Goal: Information Seeking & Learning: Learn about a topic

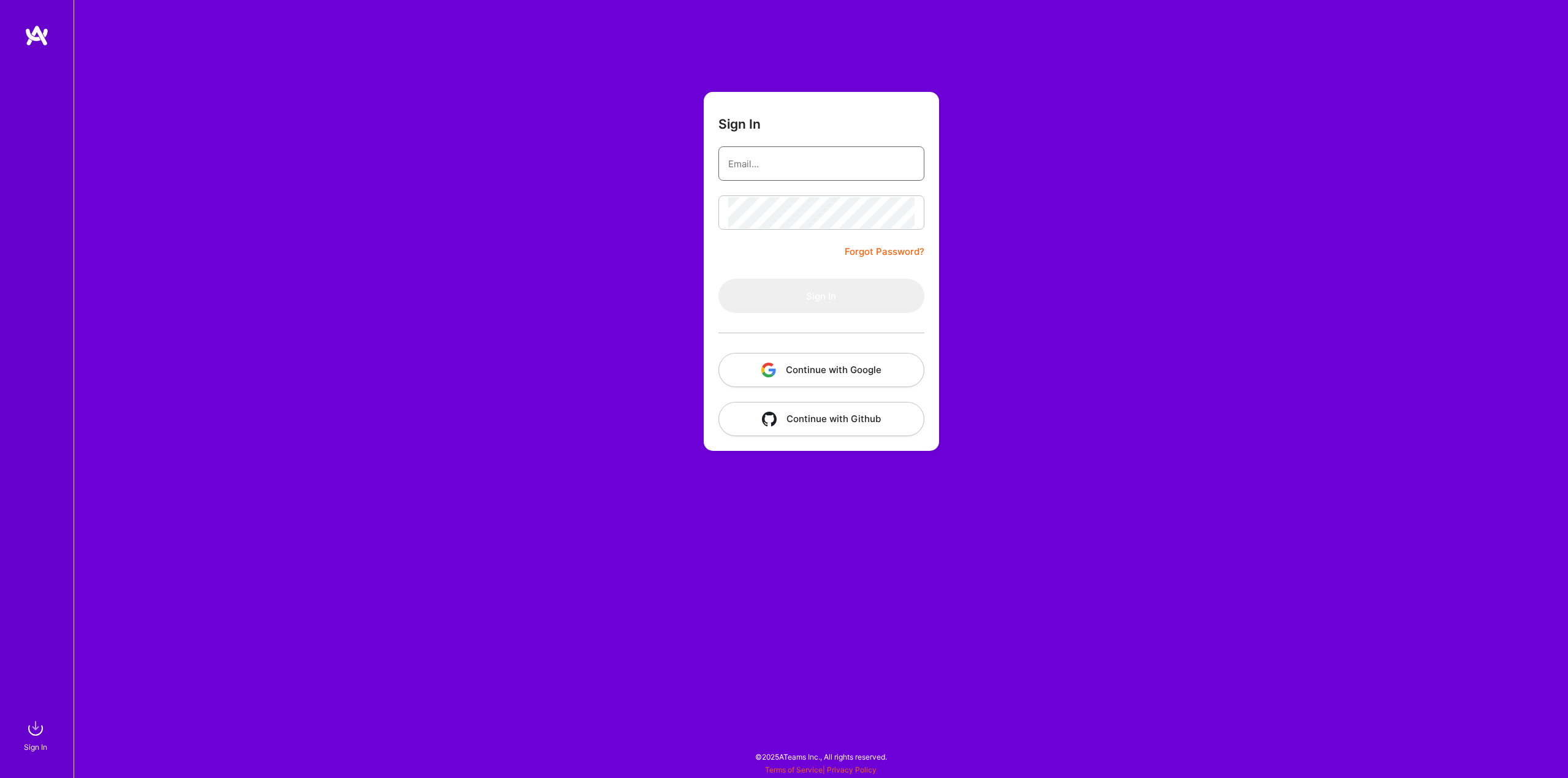
click at [783, 163] on input "email" at bounding box center [822, 164] width 186 height 31
type input "goranvezmarrr@hotmail.com"
click at [813, 309] on button "Sign In" at bounding box center [821, 295] width 206 height 35
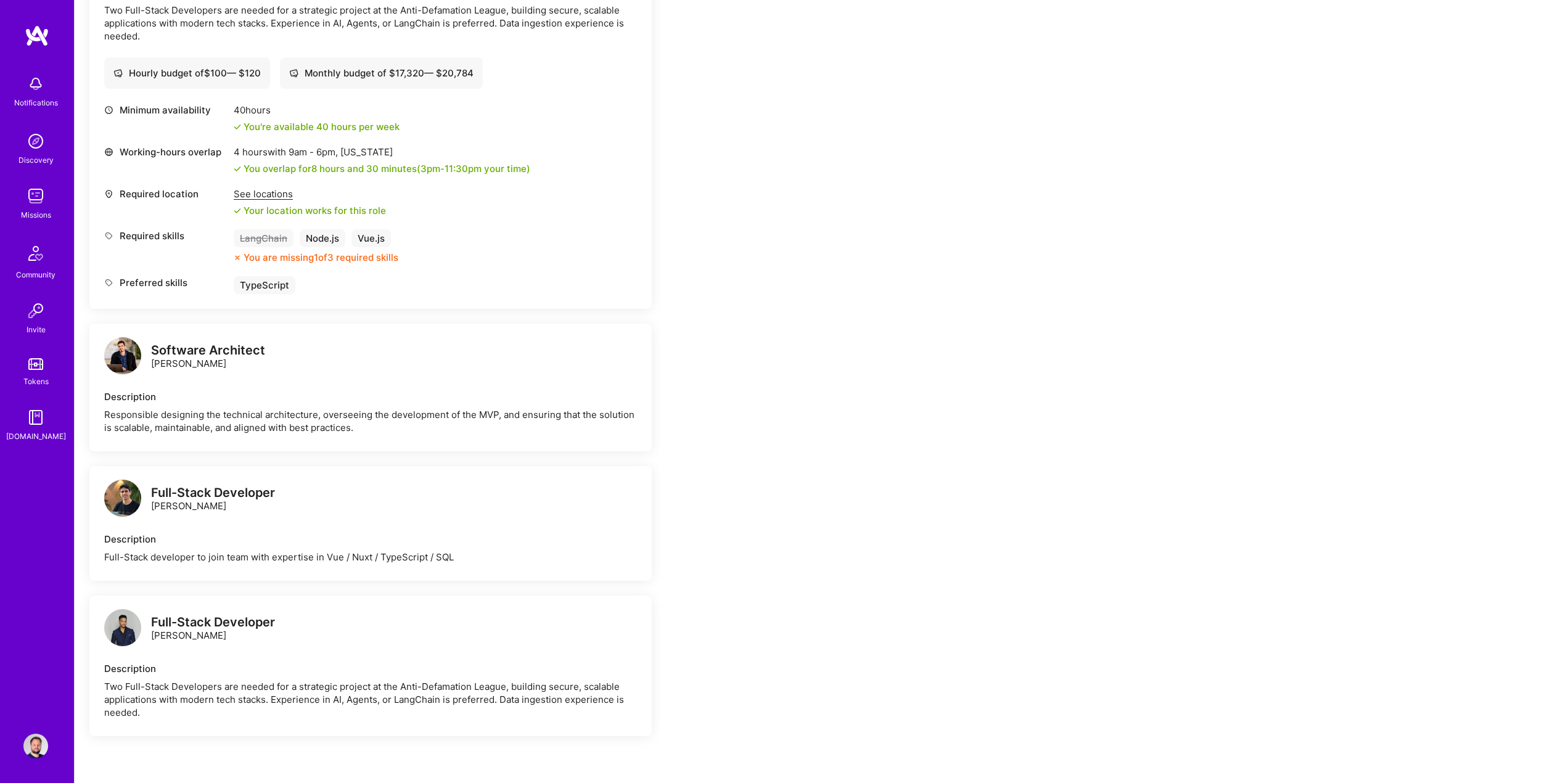
scroll to position [555, 0]
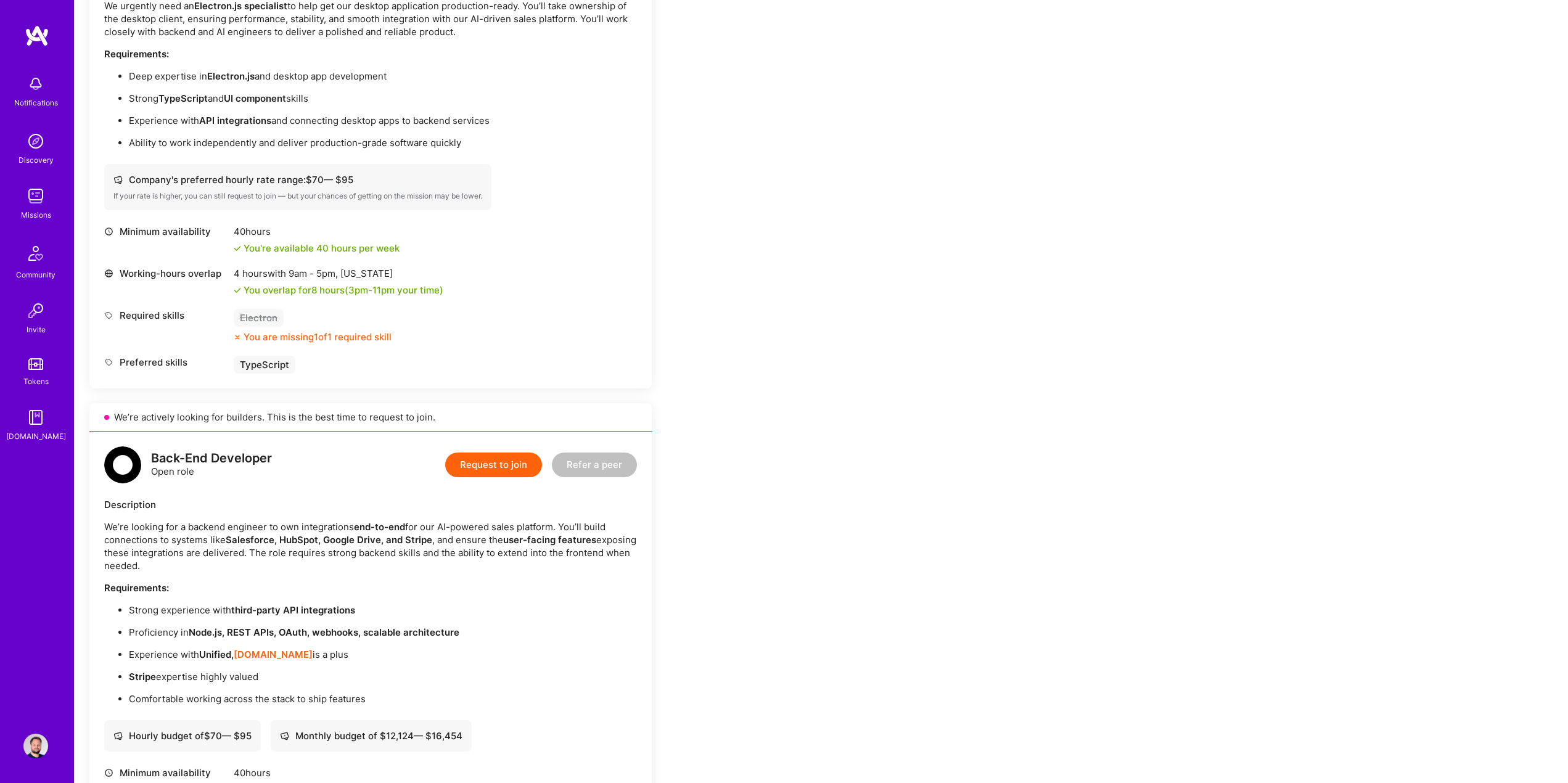
scroll to position [617, 0]
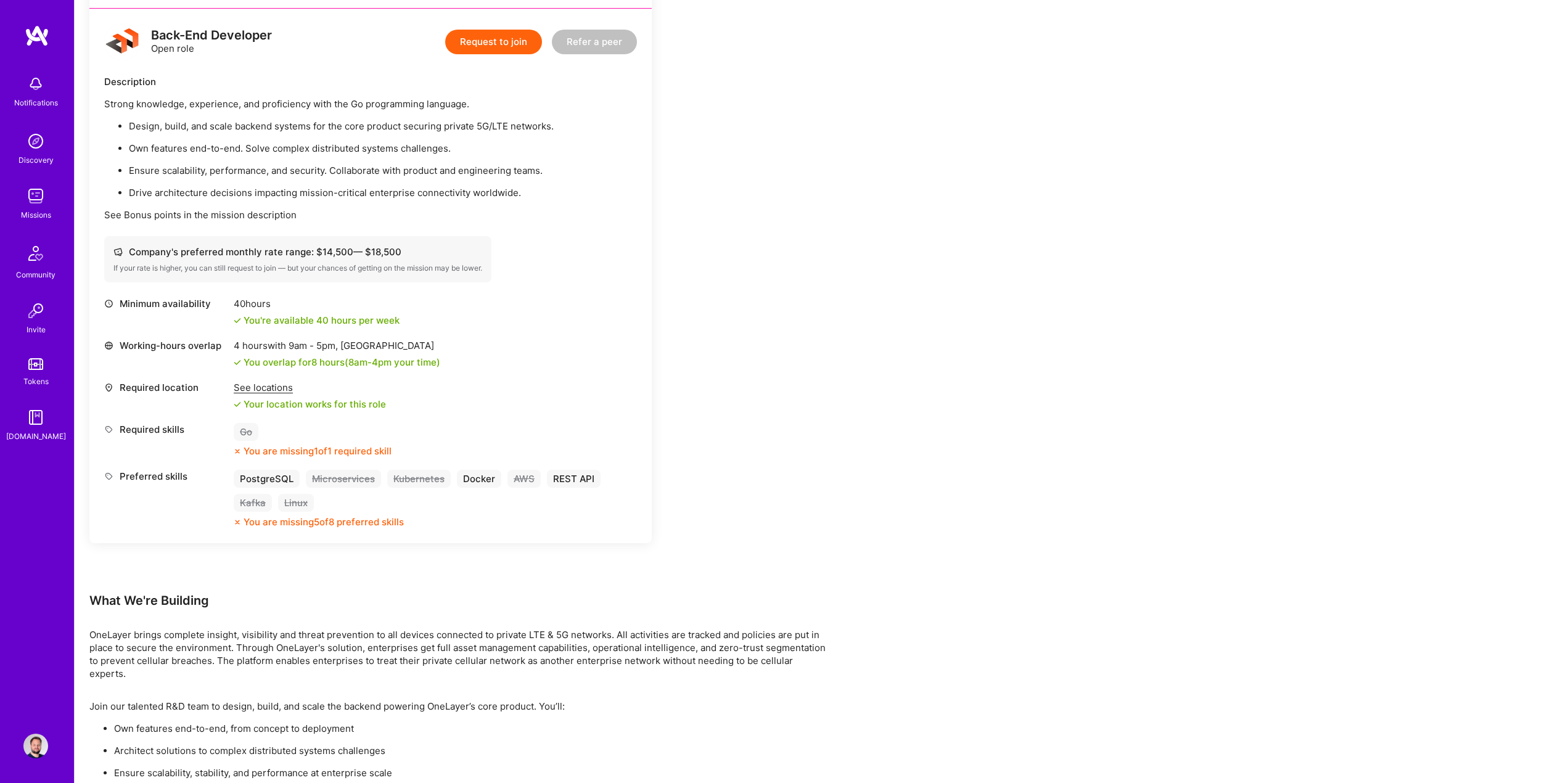
scroll to position [617, 0]
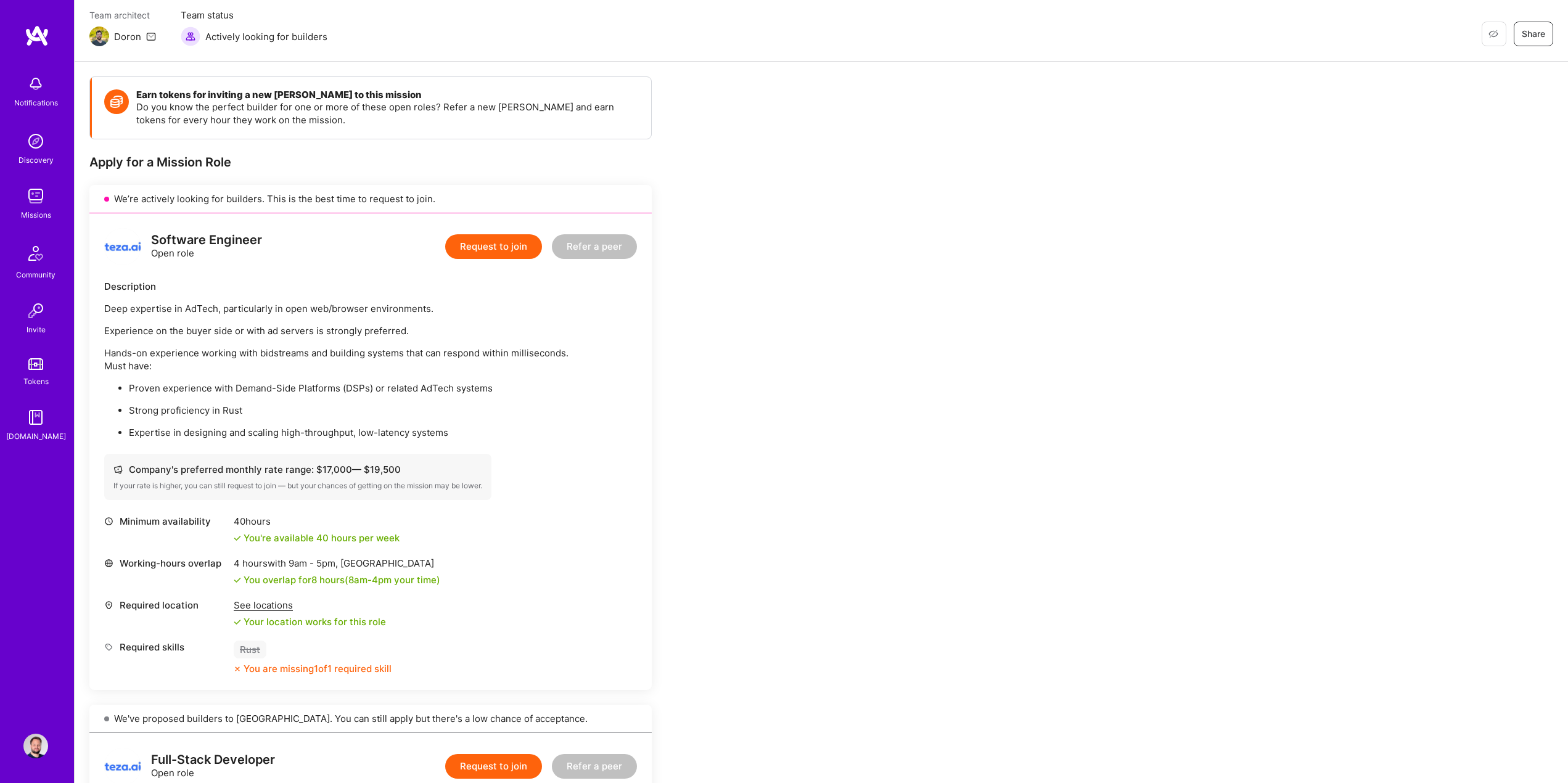
scroll to position [246, 0]
